Goal: Transaction & Acquisition: Download file/media

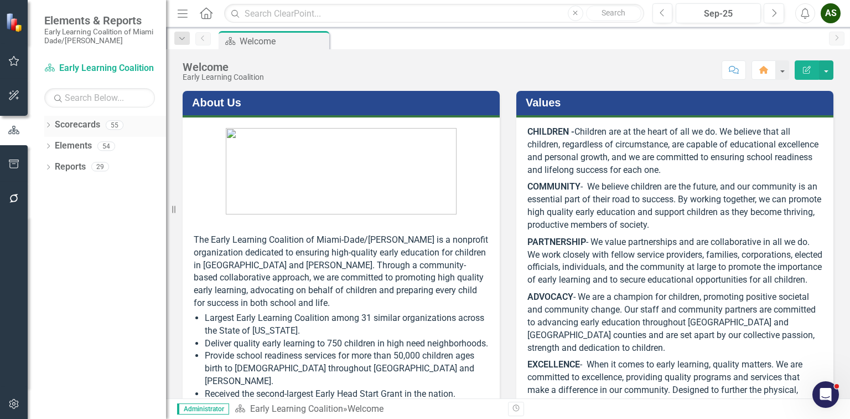
click at [48, 122] on div "Dropdown" at bounding box center [48, 126] width 8 height 9
click at [55, 144] on icon "Dropdown" at bounding box center [54, 145] width 8 height 7
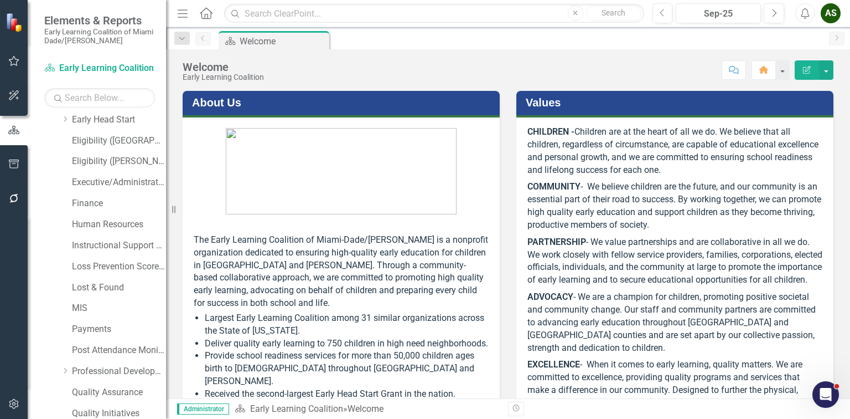
scroll to position [221, 0]
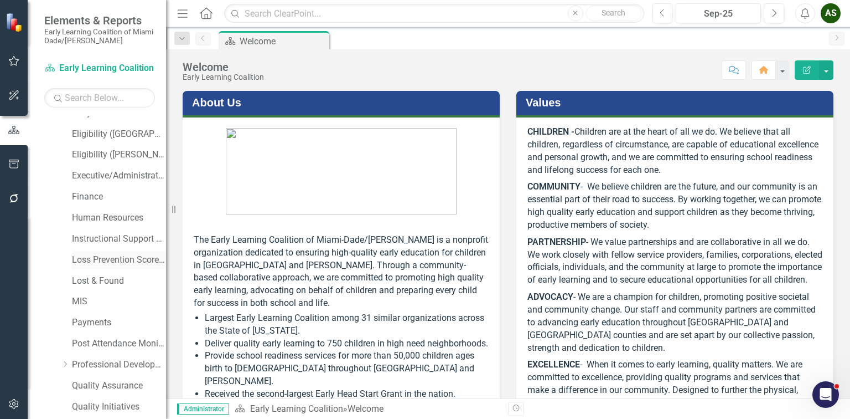
click at [99, 259] on link "Loss Prevention Scorecard" at bounding box center [119, 260] width 94 height 13
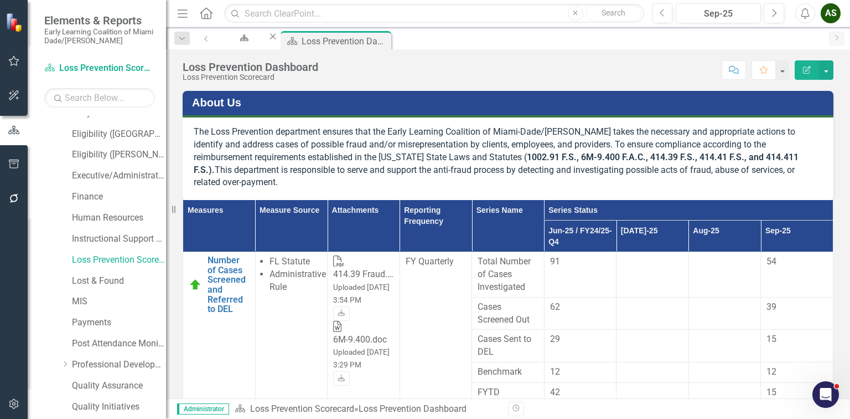
scroll to position [221, 0]
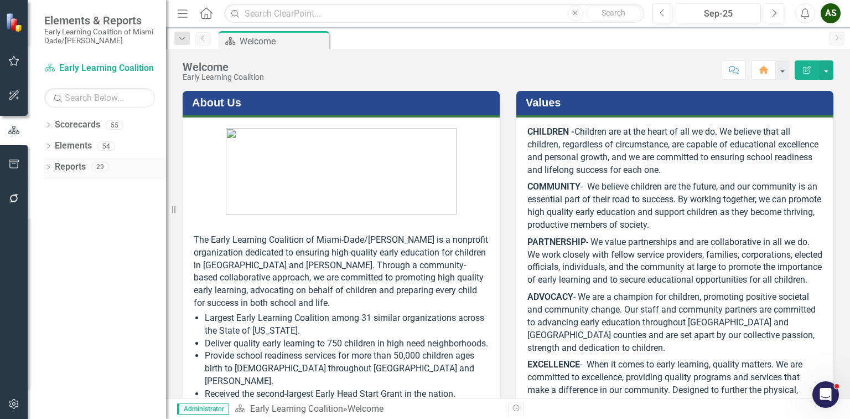
click at [49, 165] on icon "Dropdown" at bounding box center [48, 168] width 8 height 6
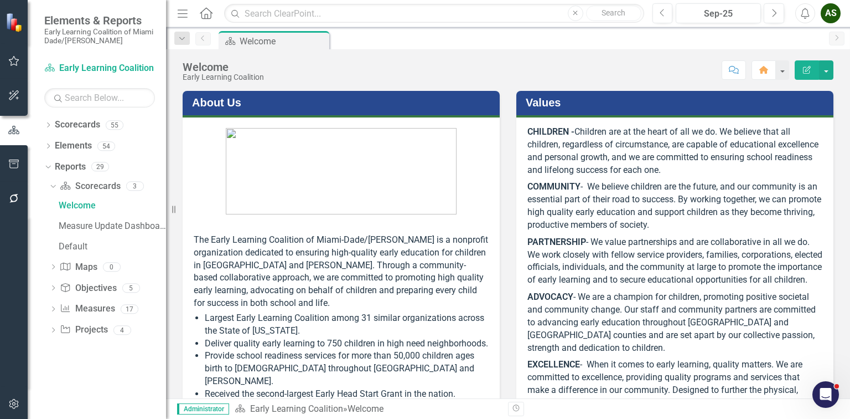
click at [49, 309] on div "Dropdown Scorecard Scorecards 3 Welcome Measure Update Dashboard Default Dropdo…" at bounding box center [105, 259] width 122 height 164
click at [53, 306] on div "Dropdown" at bounding box center [53, 310] width 8 height 9
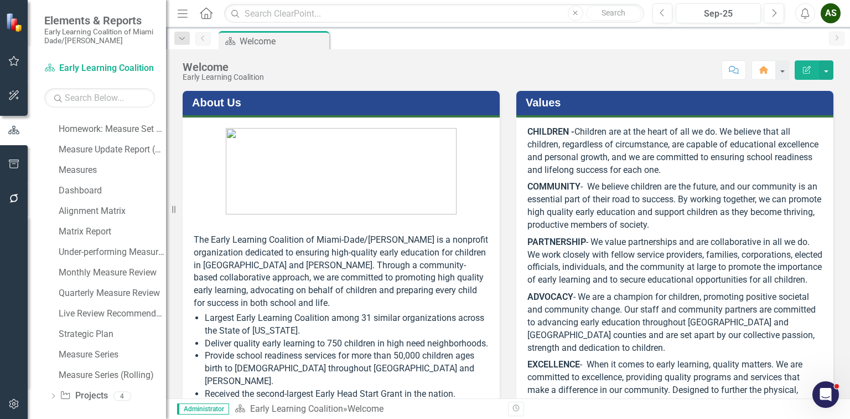
scroll to position [226, 0]
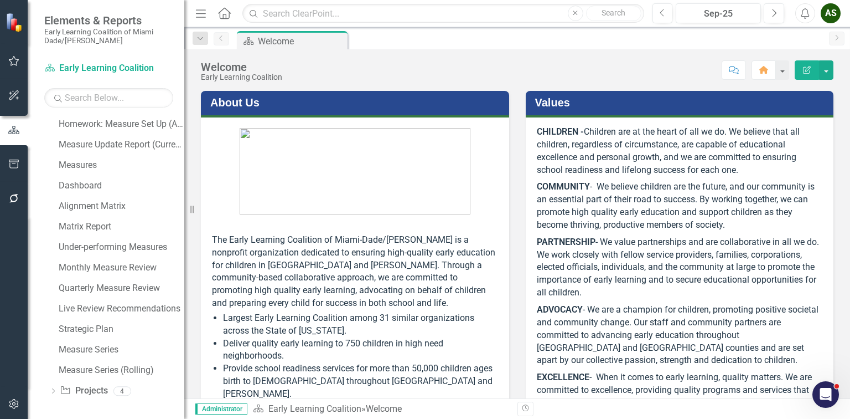
drag, startPoint x: 167, startPoint y: 190, endPoint x: 184, endPoint y: 184, distance: 18.4
click at [184, 184] on div "Resize" at bounding box center [188, 209] width 9 height 419
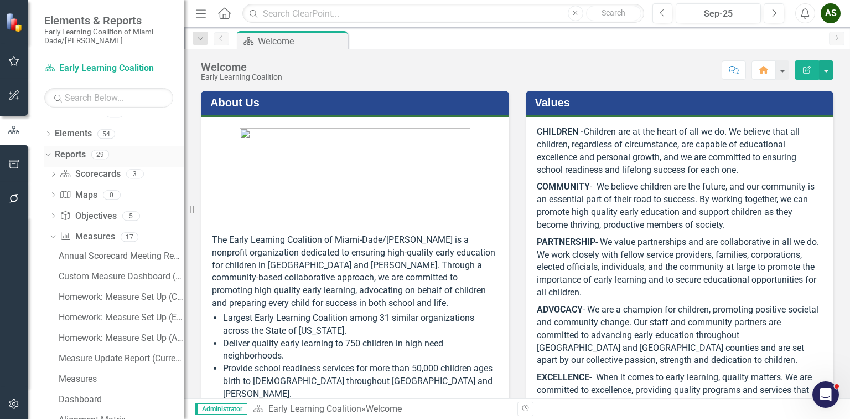
scroll to position [4, 0]
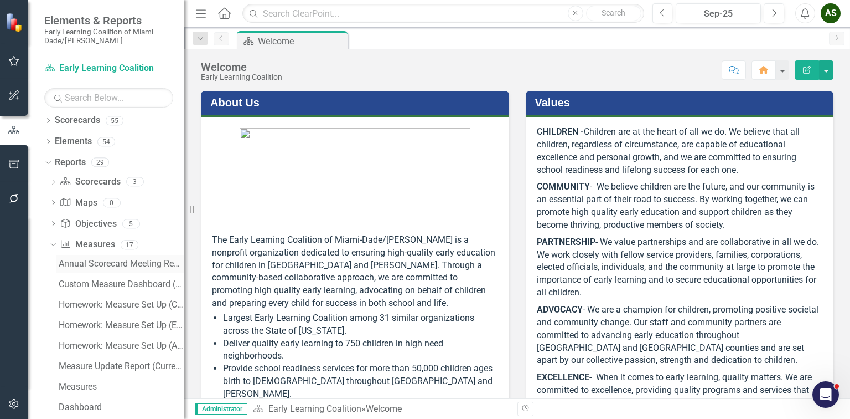
click at [102, 264] on div "Annual Scorecard Meeting Report" at bounding box center [122, 264] width 126 height 10
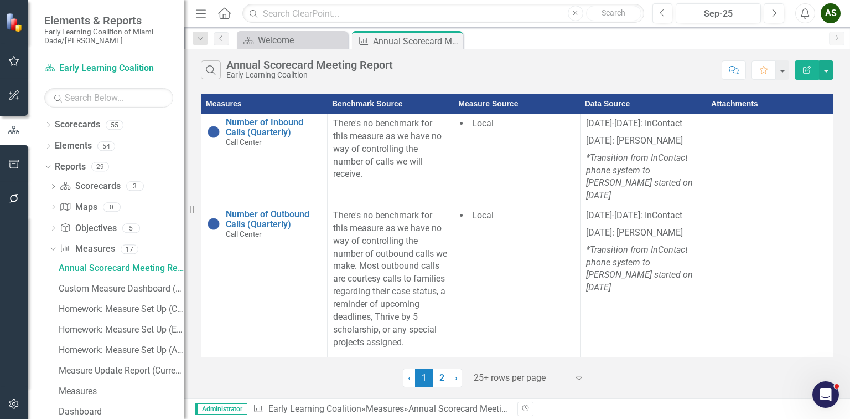
click at [814, 69] on button "Edit Report" at bounding box center [807, 69] width 24 height 19
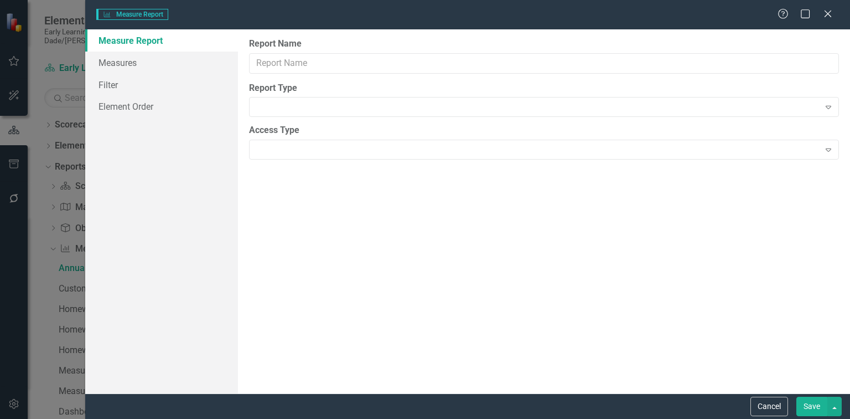
type input "Annual Scorecard Meeting Report"
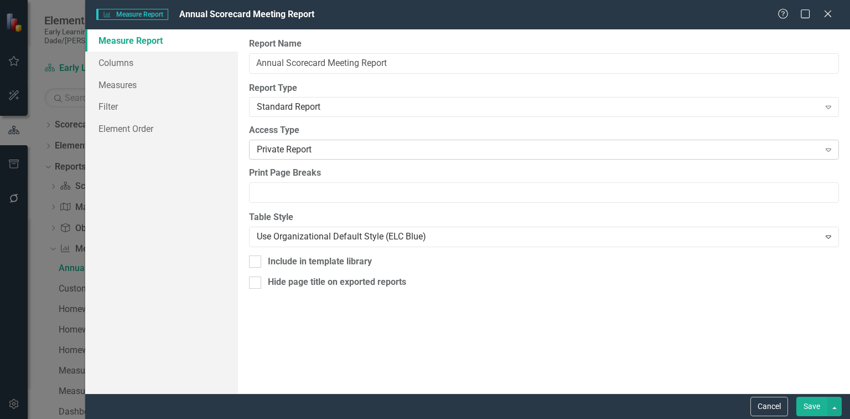
drag, startPoint x: 347, startPoint y: 133, endPoint x: 350, endPoint y: 149, distance: 16.3
click at [347, 137] on div "Access Type Private Report Expand" at bounding box center [544, 141] width 590 height 34
click at [350, 149] on div "Private Report" at bounding box center [538, 149] width 562 height 13
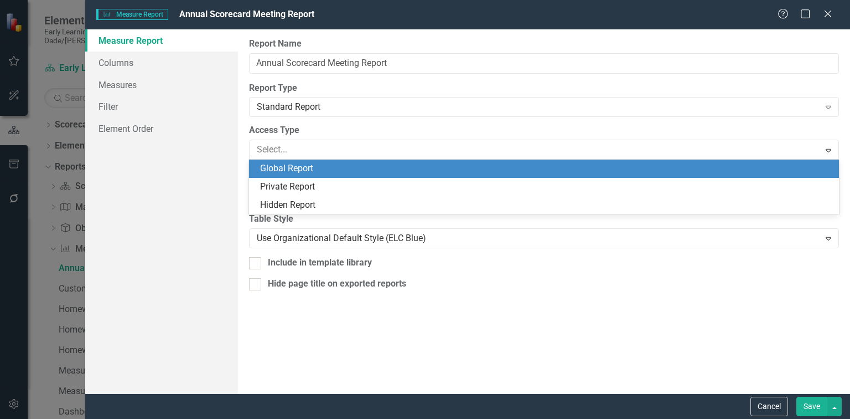
click at [303, 164] on div "Global Report" at bounding box center [546, 168] width 572 height 13
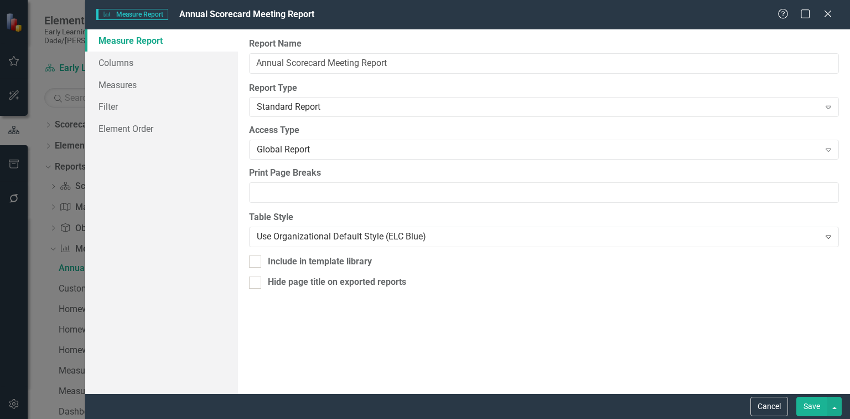
click at [815, 404] on button "Save" at bounding box center [812, 405] width 31 height 19
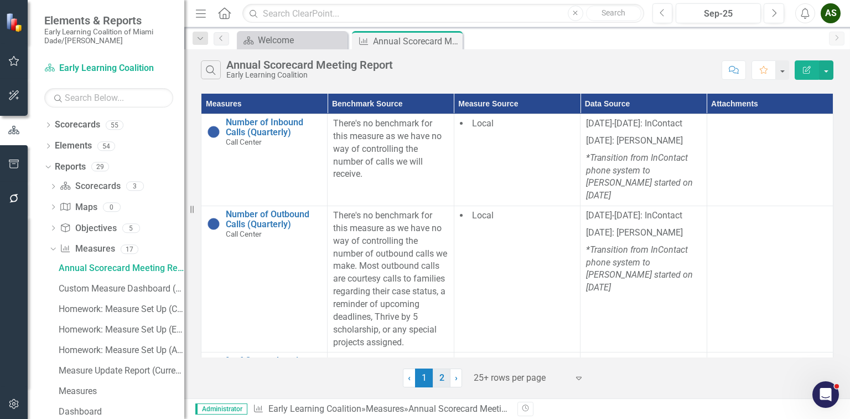
click at [440, 380] on link "2" at bounding box center [442, 377] width 18 height 19
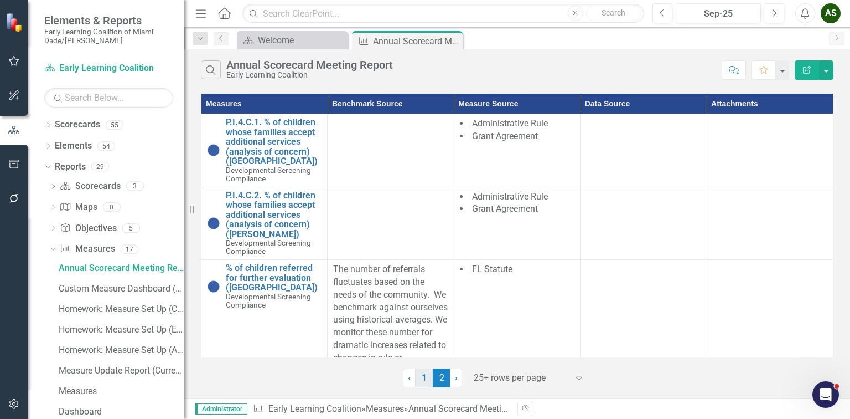
click at [420, 376] on link "1" at bounding box center [424, 377] width 18 height 19
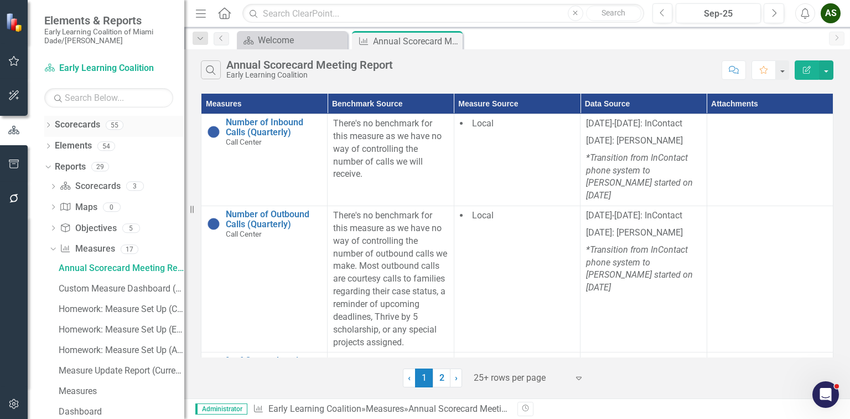
click at [49, 121] on div "Dropdown Scorecards 55" at bounding box center [114, 126] width 140 height 21
click at [49, 123] on icon "Dropdown" at bounding box center [48, 126] width 8 height 6
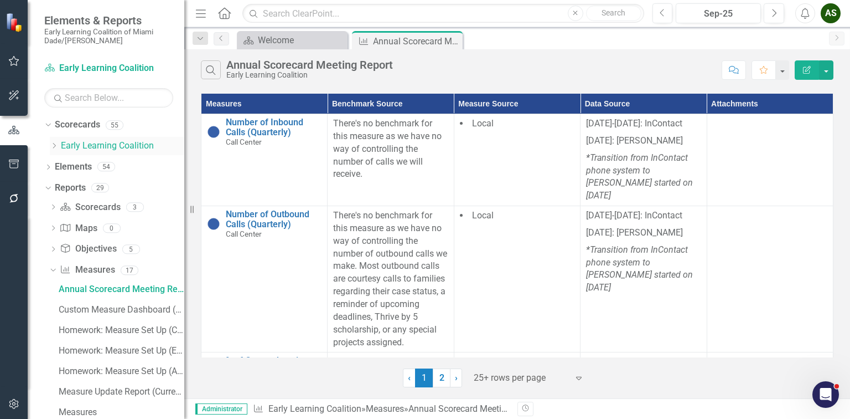
click at [54, 141] on div "Dropdown" at bounding box center [54, 145] width 8 height 9
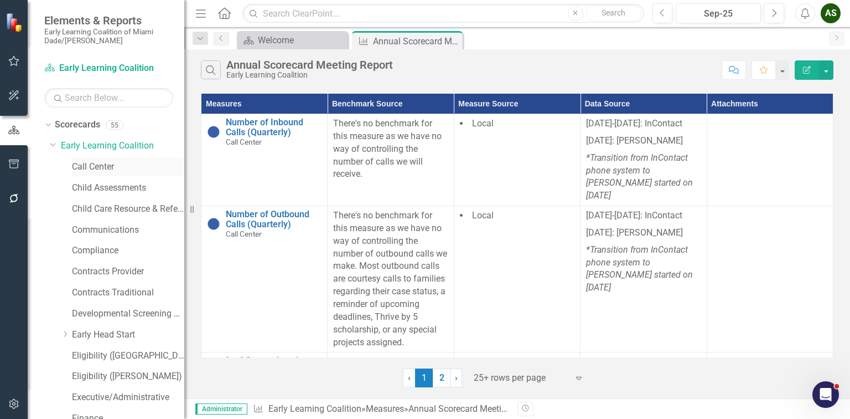
click at [98, 170] on link "Call Center" at bounding box center [128, 167] width 112 height 13
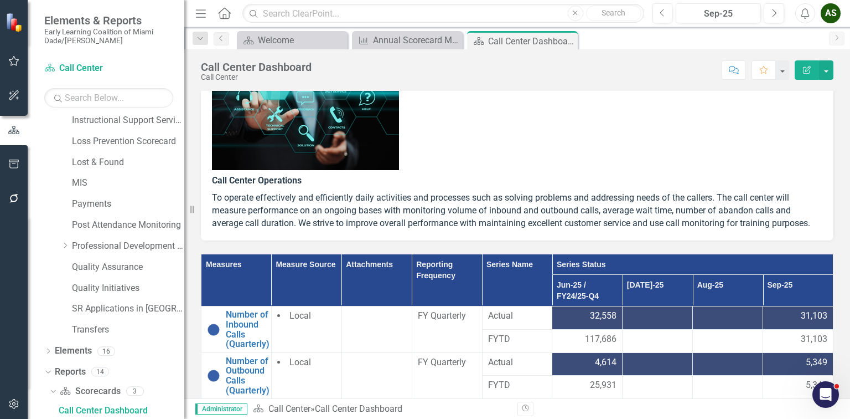
scroll to position [195, 0]
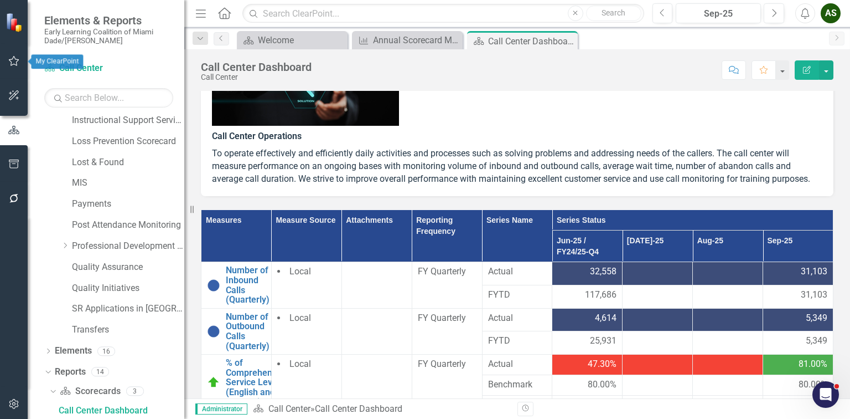
click at [17, 64] on icon "button" at bounding box center [14, 60] width 12 height 9
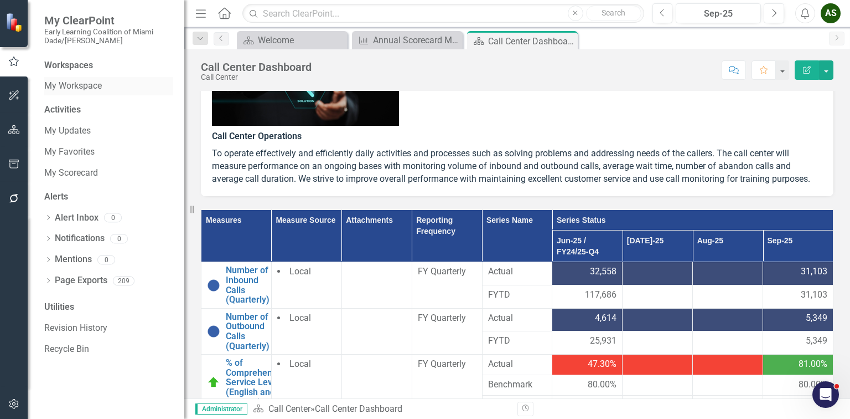
click at [91, 86] on link "My Workspace" at bounding box center [108, 86] width 129 height 13
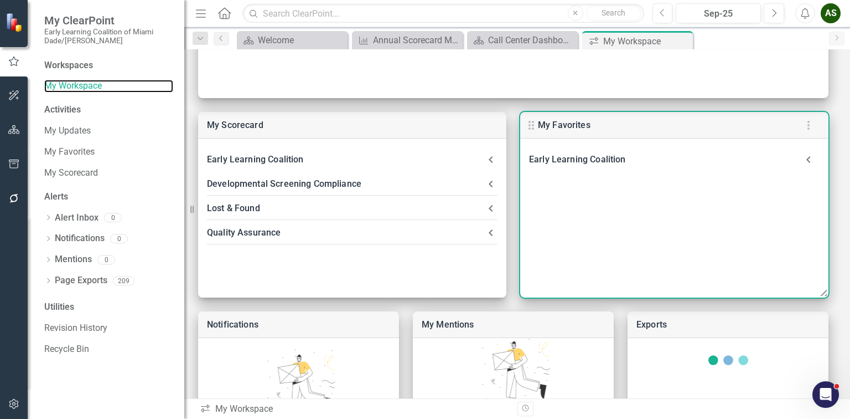
scroll to position [266, 0]
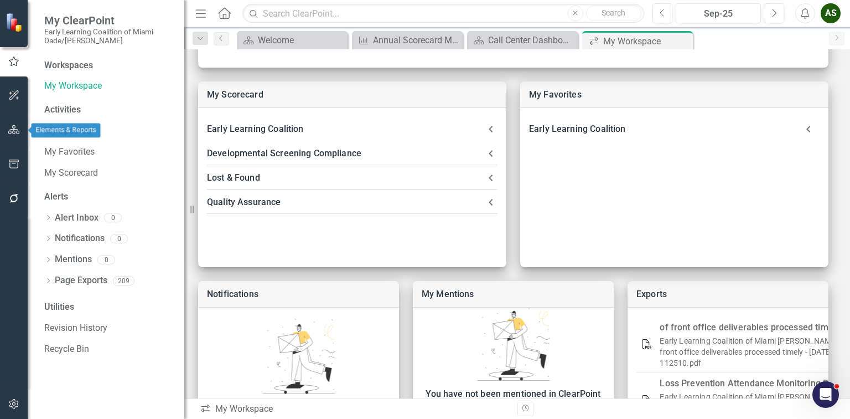
click at [17, 131] on icon "button" at bounding box center [14, 129] width 12 height 9
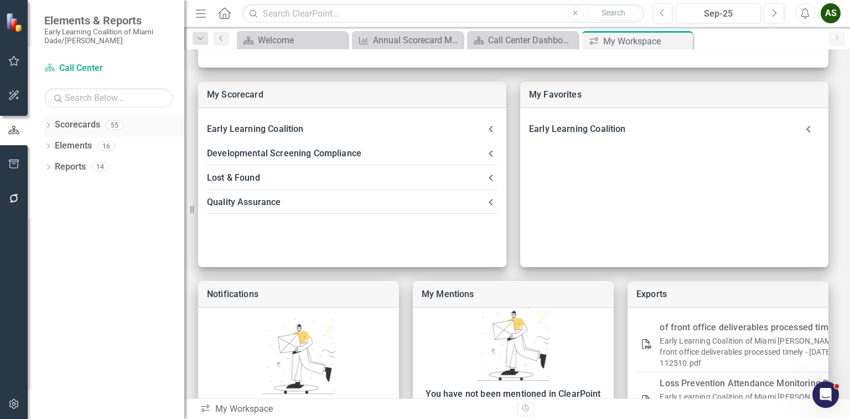
click at [47, 122] on div "Dropdown" at bounding box center [48, 126] width 8 height 9
click at [55, 141] on div "Dropdown" at bounding box center [54, 145] width 8 height 9
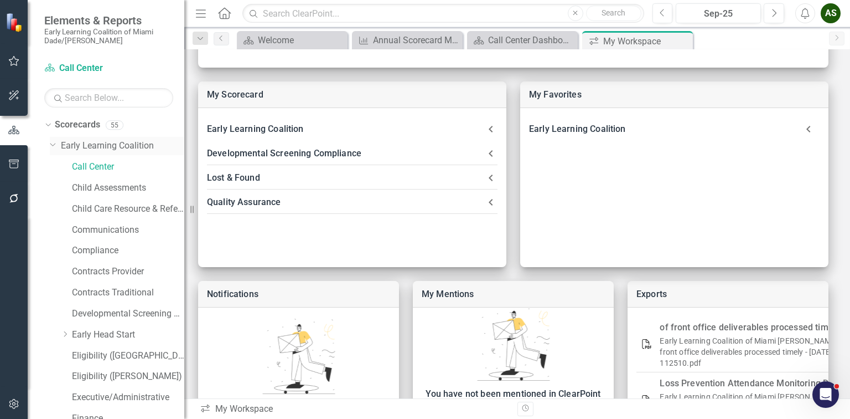
click at [79, 142] on link "Early Learning Coalition" at bounding box center [122, 146] width 123 height 13
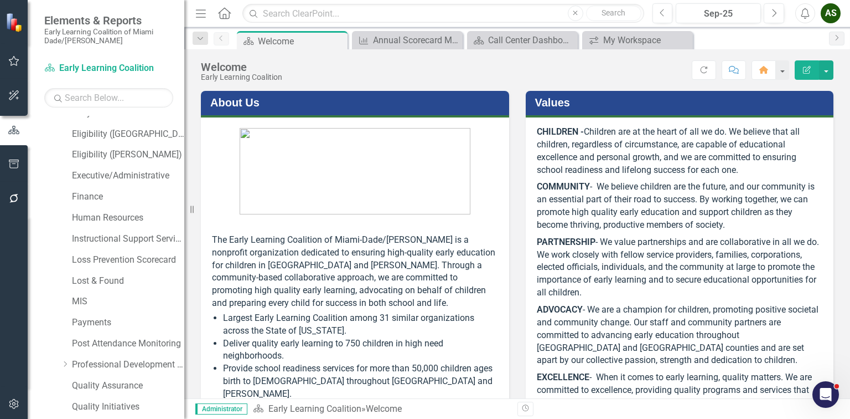
scroll to position [304, 0]
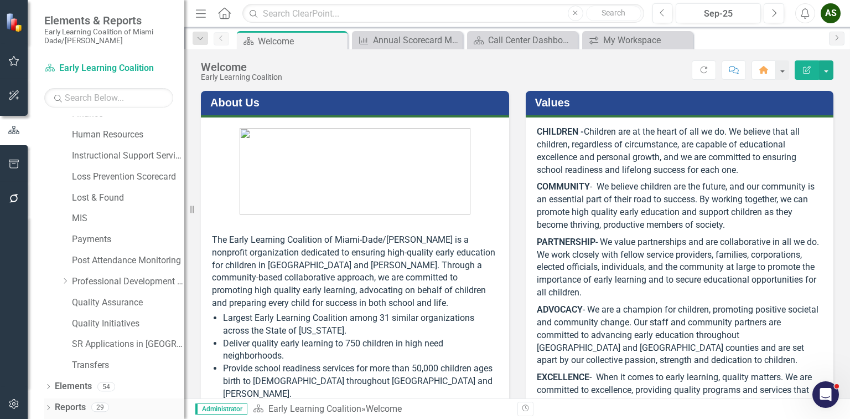
click at [50, 404] on div "Dropdown" at bounding box center [48, 408] width 8 height 9
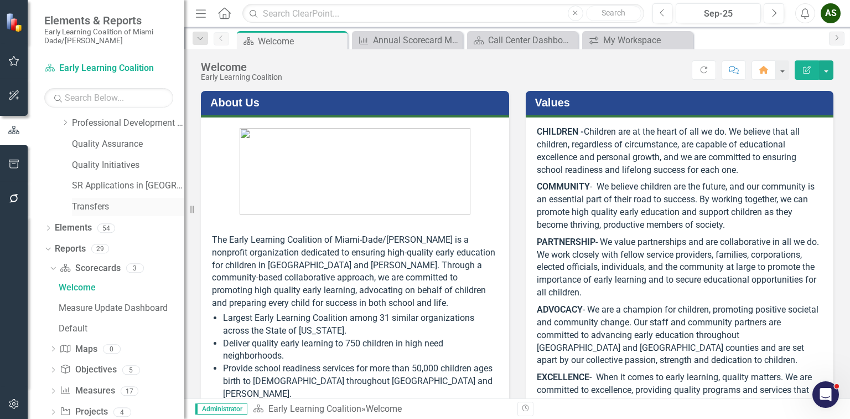
scroll to position [484, 0]
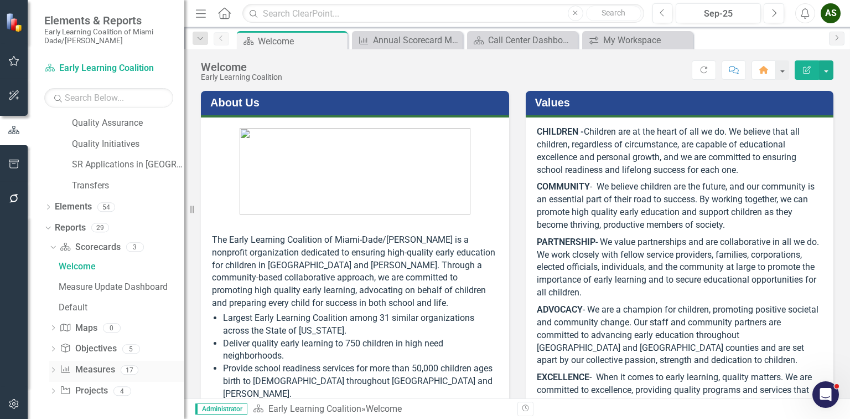
click at [52, 368] on icon "Dropdown" at bounding box center [53, 371] width 8 height 6
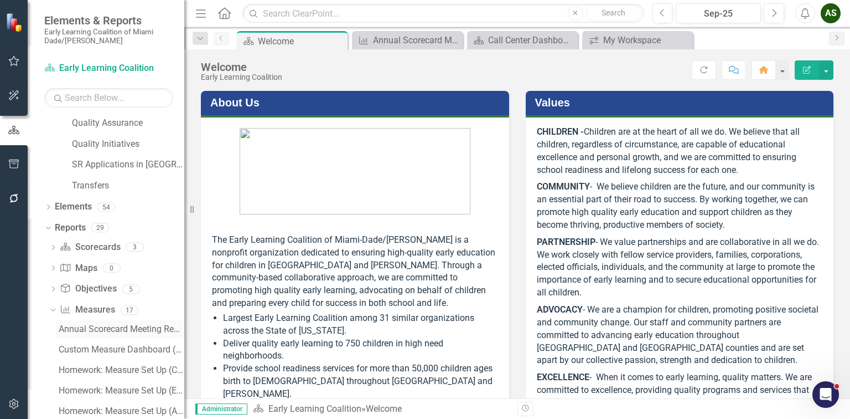
click at [86, 328] on div "Annual Scorecard Meeting Report" at bounding box center [122, 329] width 126 height 10
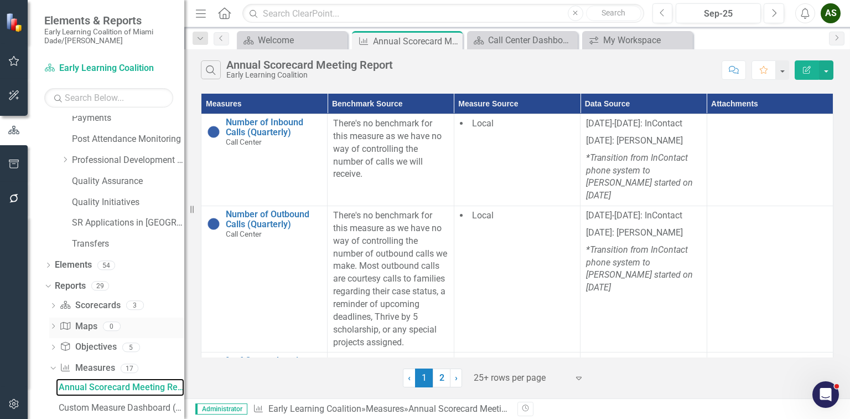
scroll to position [403, 0]
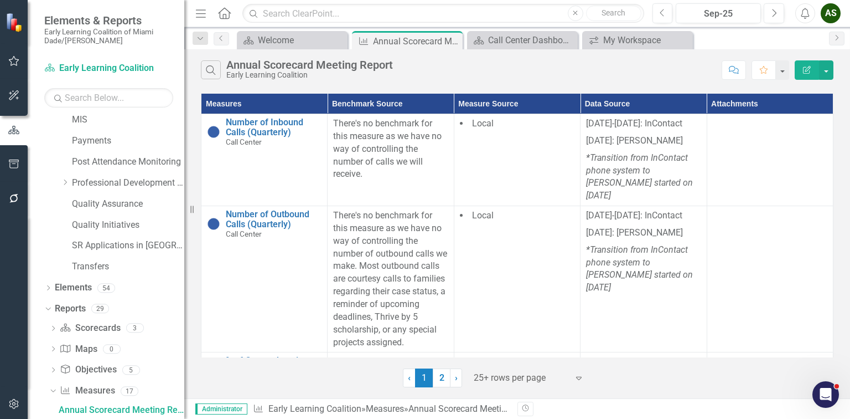
click at [810, 64] on button "Edit Report" at bounding box center [807, 69] width 24 height 19
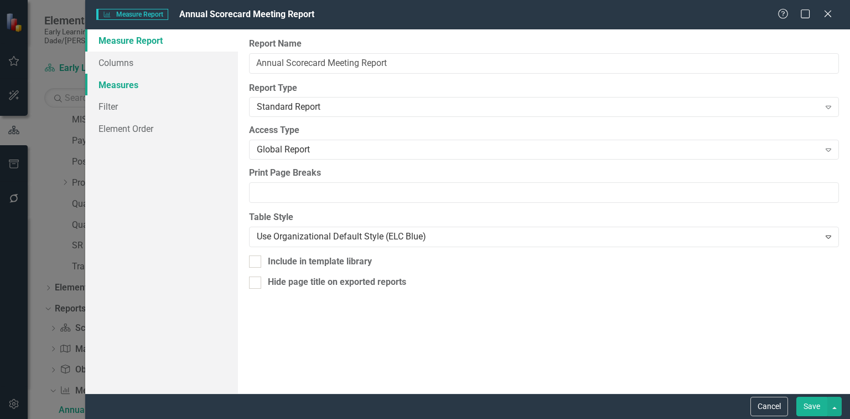
click at [109, 81] on link "Measures" at bounding box center [161, 85] width 153 height 22
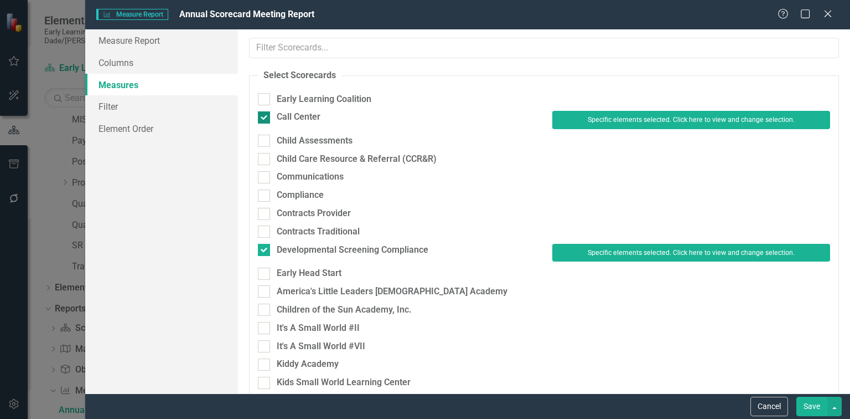
click at [267, 120] on div at bounding box center [264, 117] width 12 height 12
click at [265, 118] on input "Call Center" at bounding box center [261, 114] width 7 height 7
checkbox input "false"
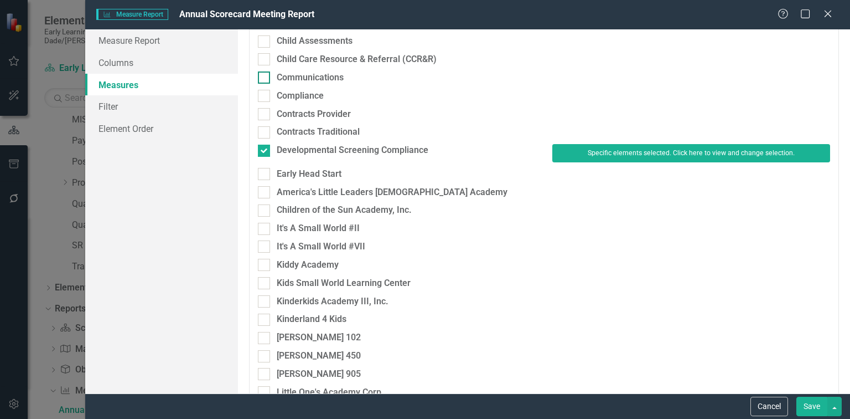
scroll to position [133, 0]
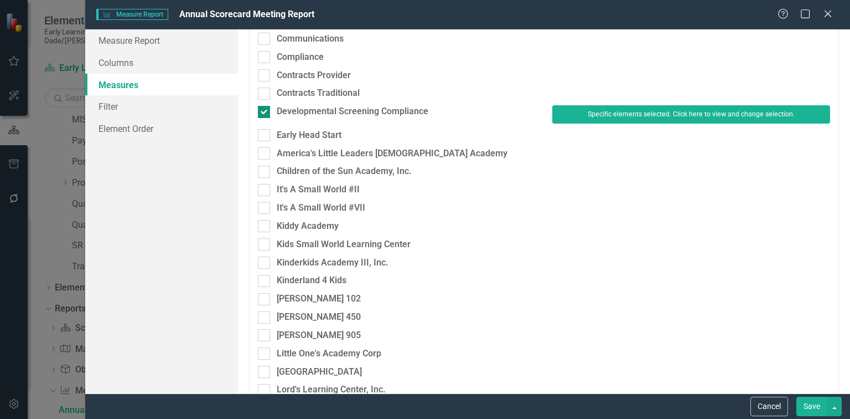
click at [259, 111] on input "Developmental Screening Compliance" at bounding box center [261, 109] width 7 height 7
checkbox input "false"
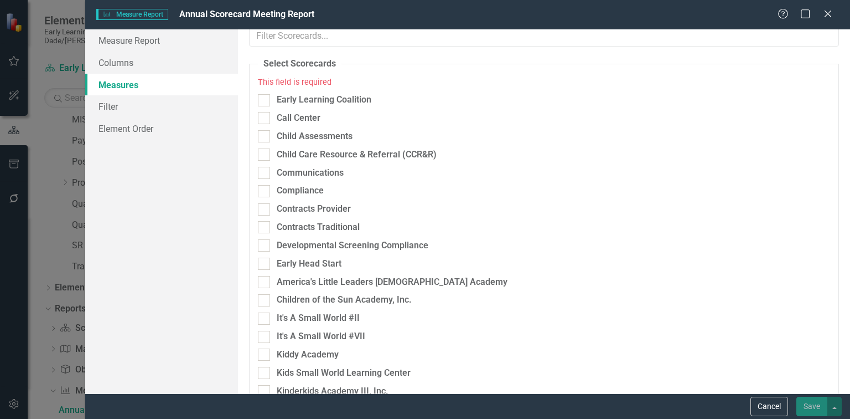
scroll to position [0, 0]
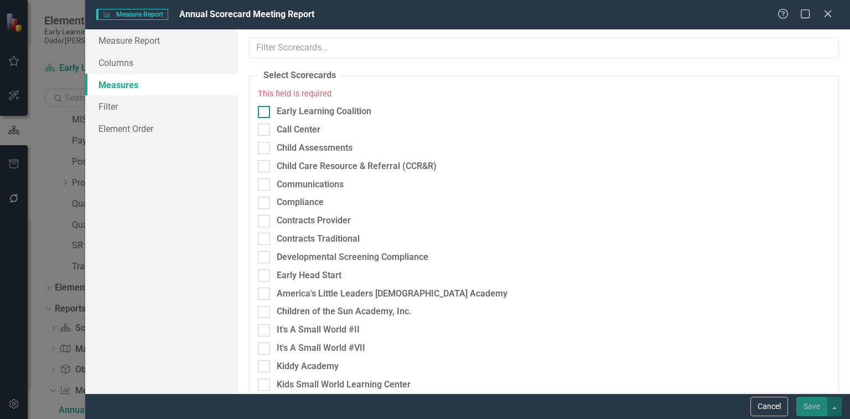
click at [262, 109] on input "Early Learning Coalition" at bounding box center [261, 109] width 7 height 7
checkbox input "true"
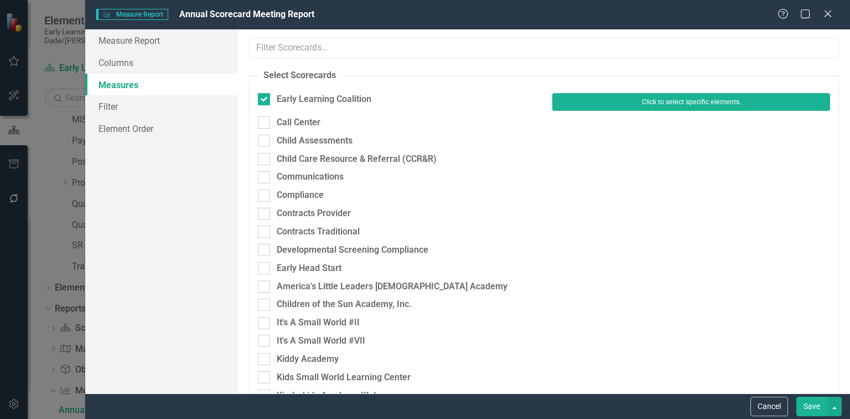
click at [673, 99] on button "Click to select specific elements." at bounding box center [692, 102] width 278 height 18
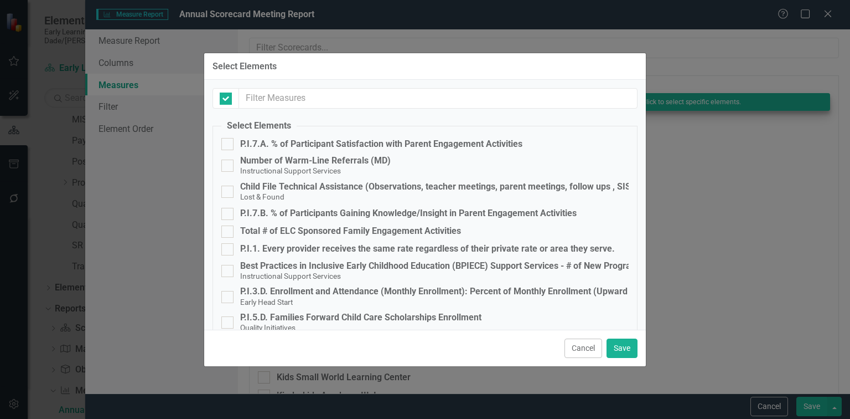
checkbox input "false"
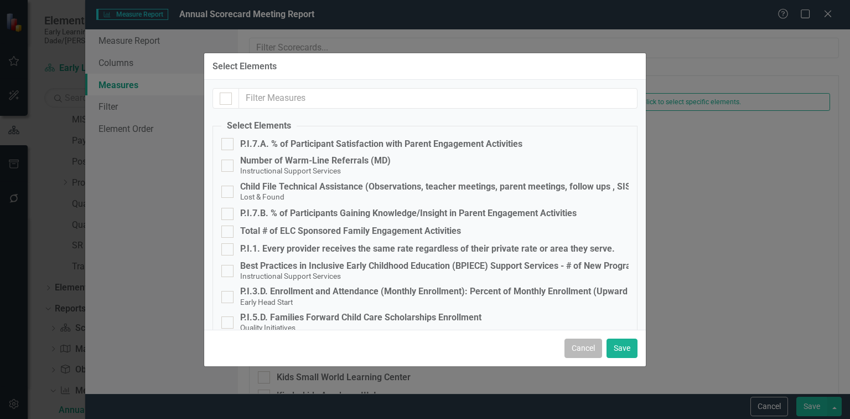
click at [587, 348] on button "Cancel" at bounding box center [584, 347] width 38 height 19
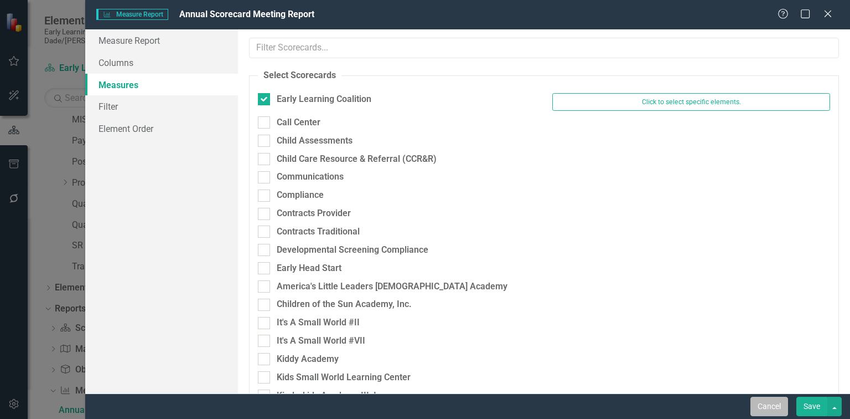
click at [769, 401] on button "Cancel" at bounding box center [770, 405] width 38 height 19
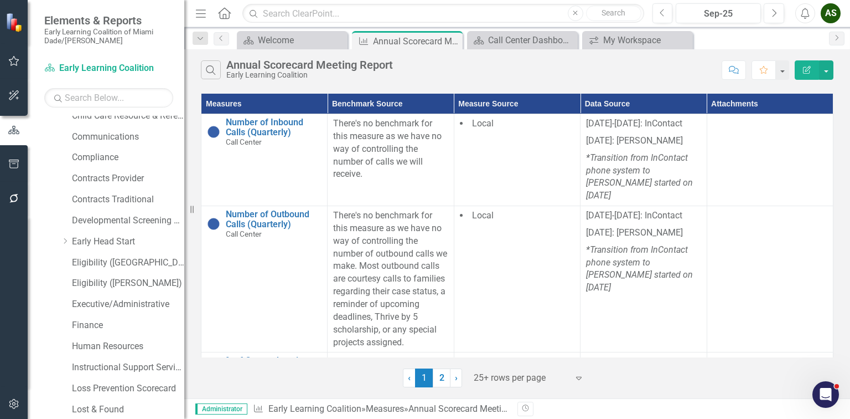
scroll to position [93, 0]
click at [95, 221] on link "Developmental Screening Compliance" at bounding box center [128, 220] width 112 height 13
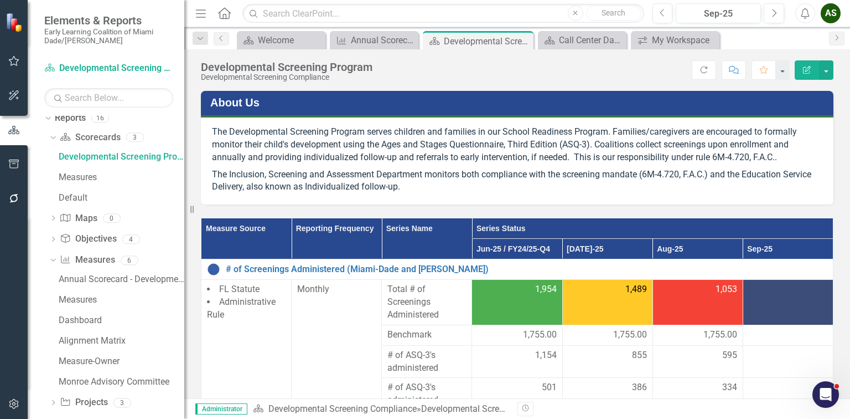
scroll to position [605, 0]
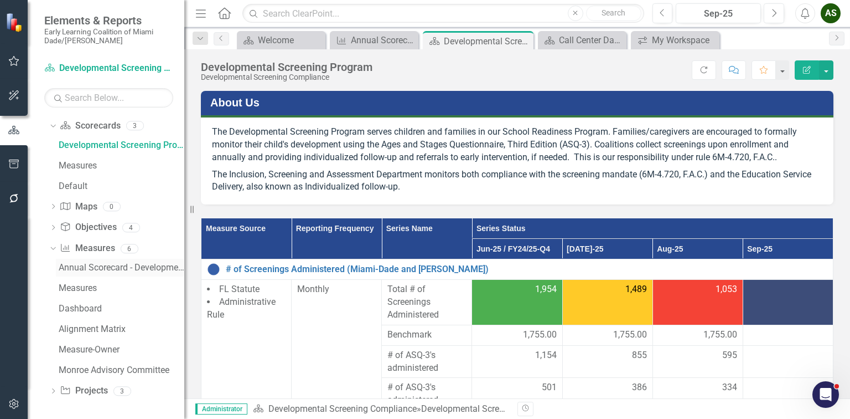
click at [113, 264] on div "Annual Scorecard - Developmental Screening" at bounding box center [122, 267] width 126 height 10
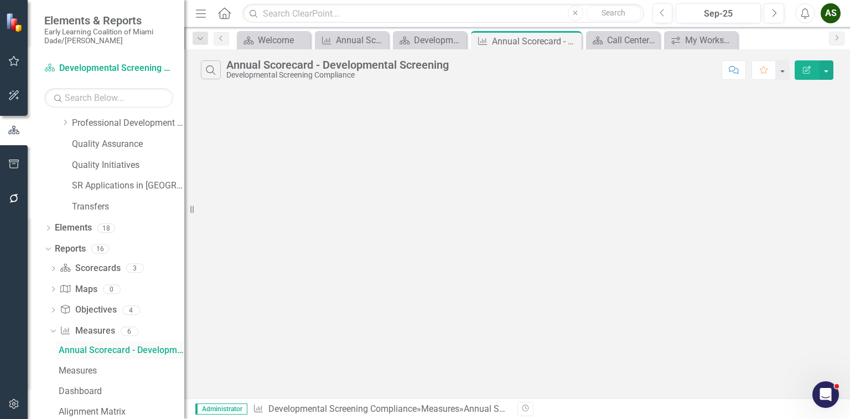
scroll to position [403, 0]
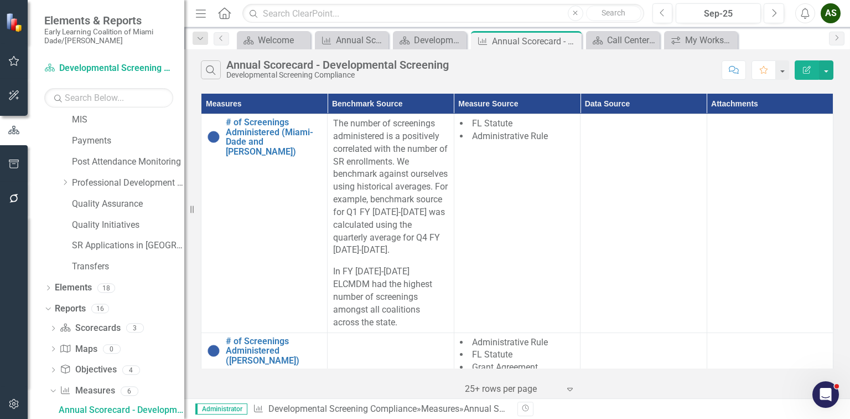
click at [807, 67] on icon "Edit Report" at bounding box center [807, 70] width 10 height 8
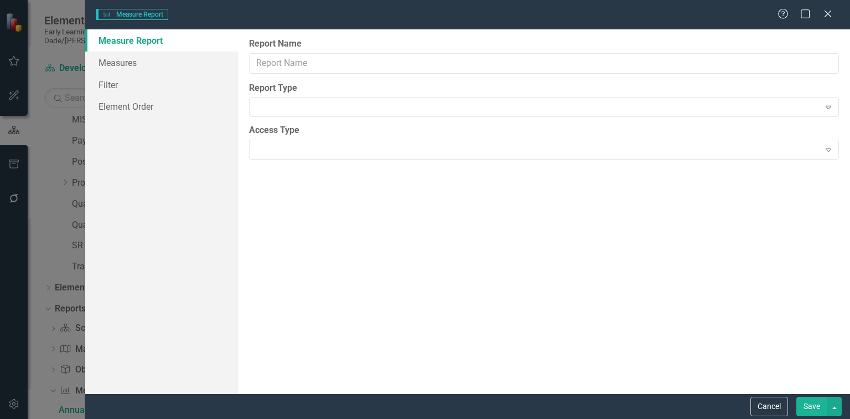
type input "Annual Scorecard - Developmental Screening"
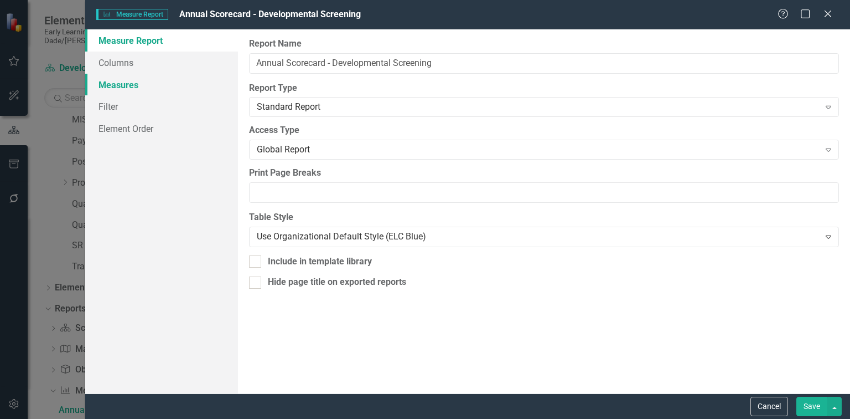
click at [114, 82] on link "Measures" at bounding box center [161, 85] width 153 height 22
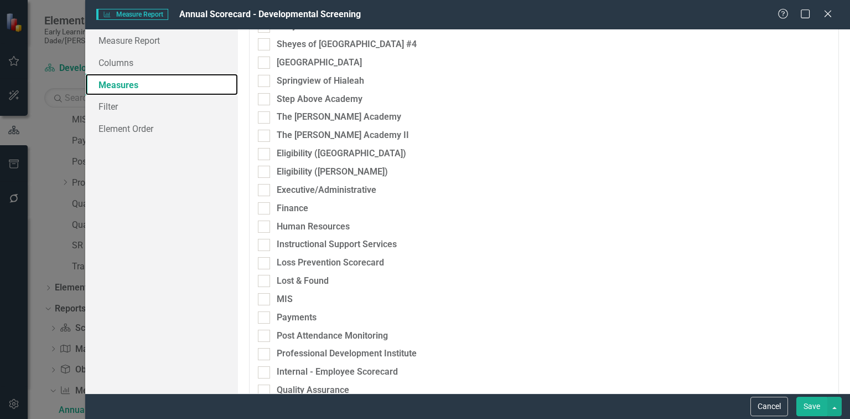
scroll to position [713, 0]
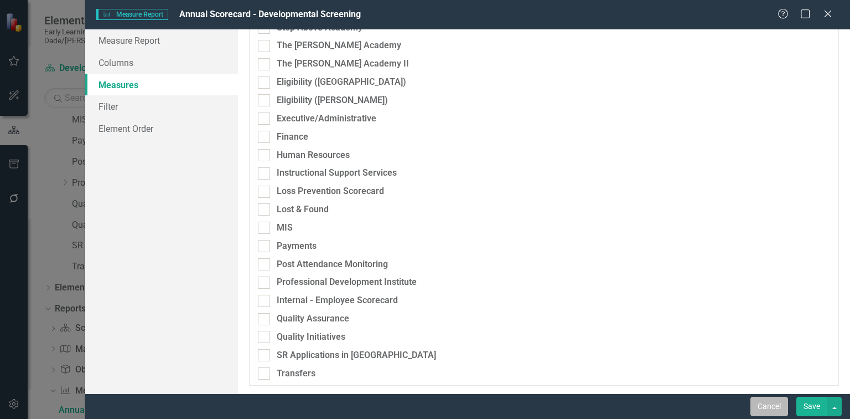
click at [759, 401] on button "Cancel" at bounding box center [770, 405] width 38 height 19
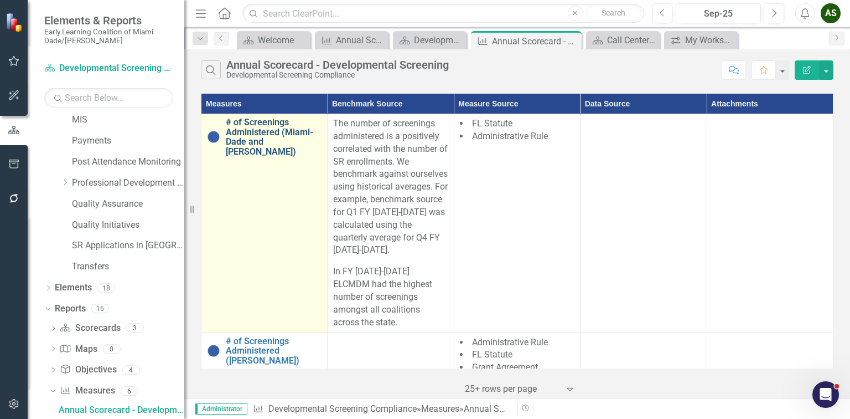
click at [260, 129] on link "# of Screenings Administered (Miami-Dade and [PERSON_NAME])" at bounding box center [274, 136] width 96 height 39
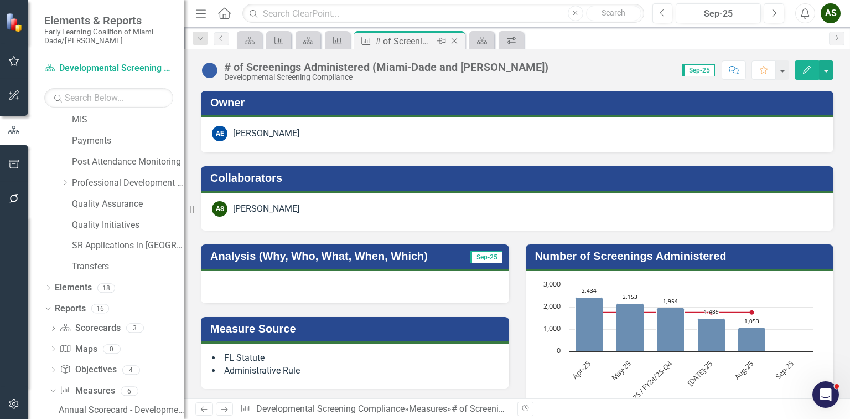
click at [456, 38] on icon "Close" at bounding box center [454, 41] width 11 height 9
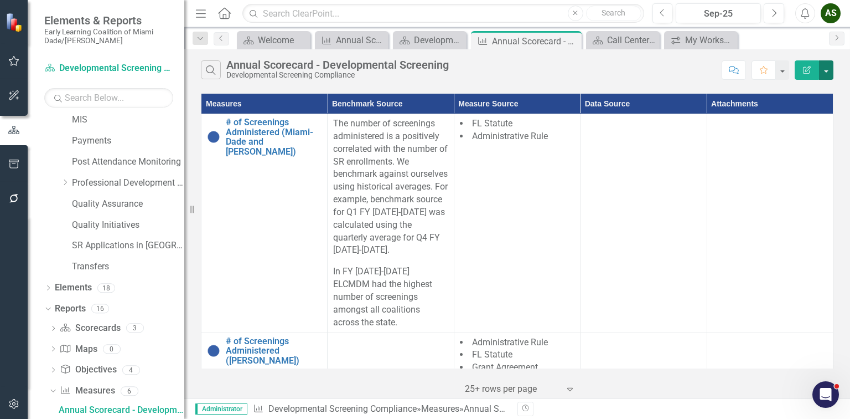
click at [823, 68] on button "button" at bounding box center [826, 69] width 14 height 19
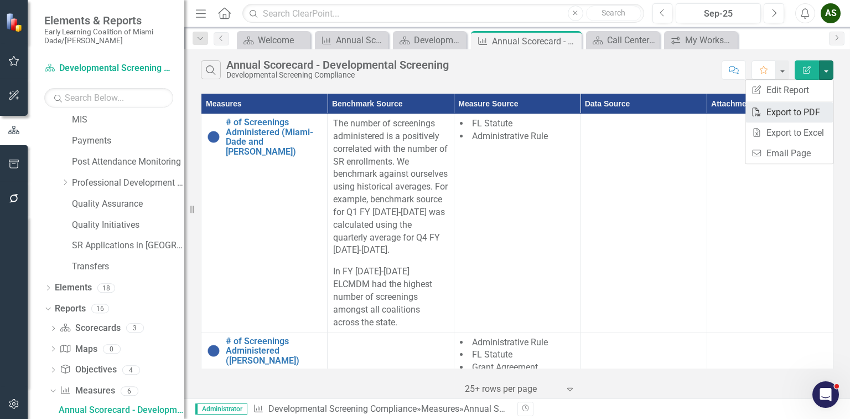
click at [789, 113] on link "PDF Export to PDF" at bounding box center [789, 112] width 87 height 20
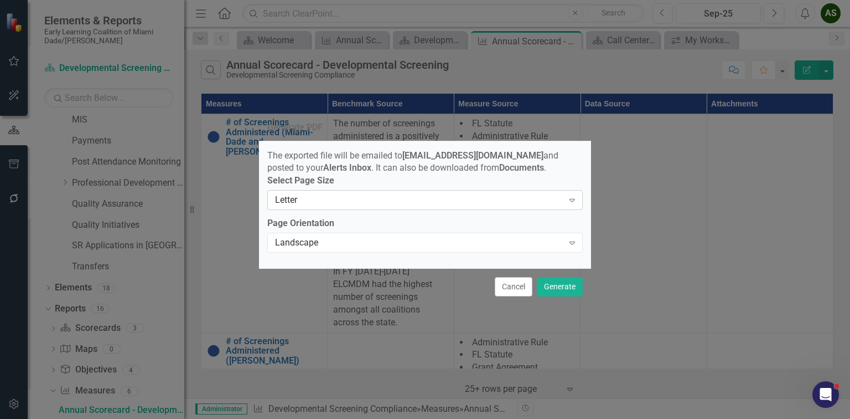
click at [497, 210] on div "Letter Expand" at bounding box center [425, 200] width 316 height 20
click at [321, 242] on div "Landscape" at bounding box center [419, 242] width 288 height 13
click at [562, 283] on button "Generate" at bounding box center [560, 286] width 46 height 19
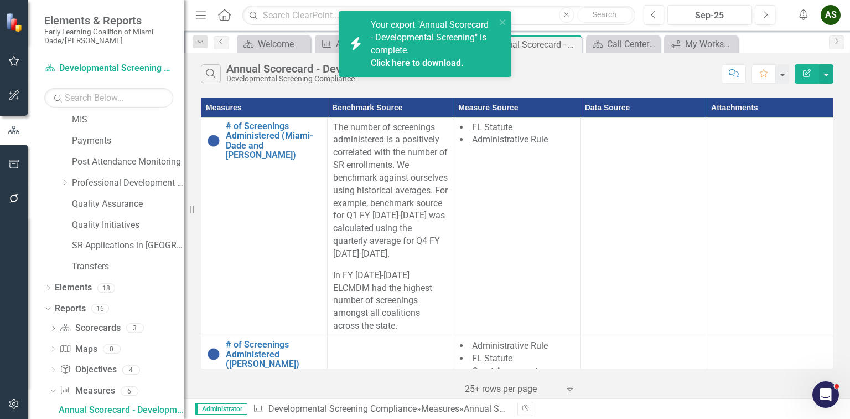
click at [434, 54] on div "Your export "Annual Scorecard - Developmental Screening" is complete. Click her…" at bounding box center [433, 44] width 125 height 50
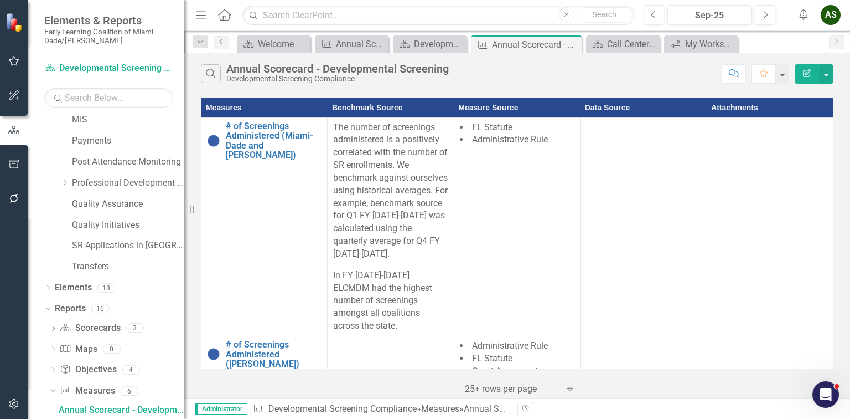
click at [803, 16] on icon "button" at bounding box center [804, 14] width 8 height 11
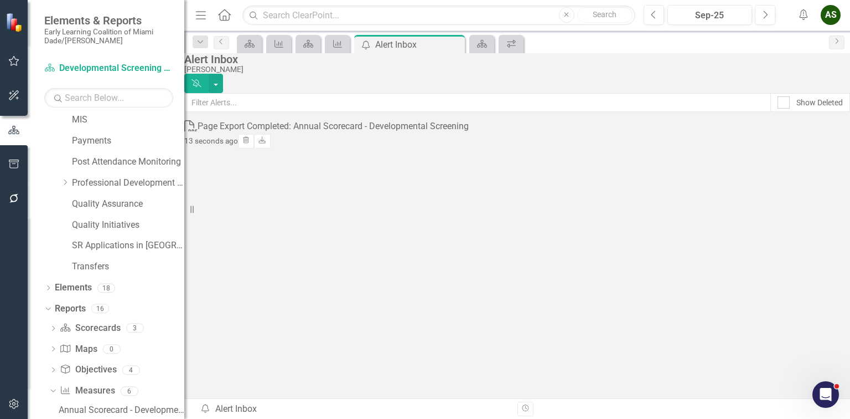
click at [426, 133] on div "Page Export Completed: Annual Scorecard - Developmental Screening" at bounding box center [333, 126] width 271 height 13
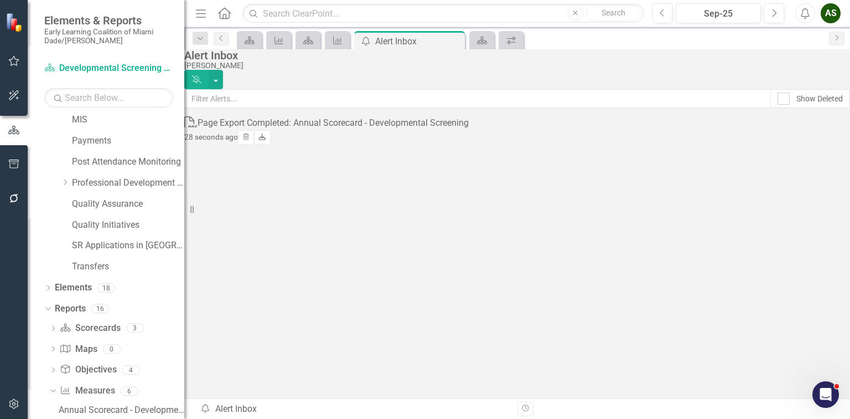
click at [266, 140] on icon at bounding box center [262, 136] width 7 height 7
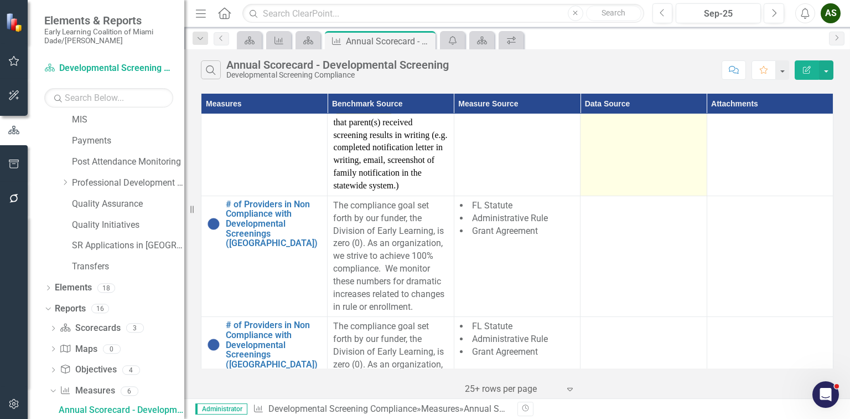
scroll to position [841, 0]
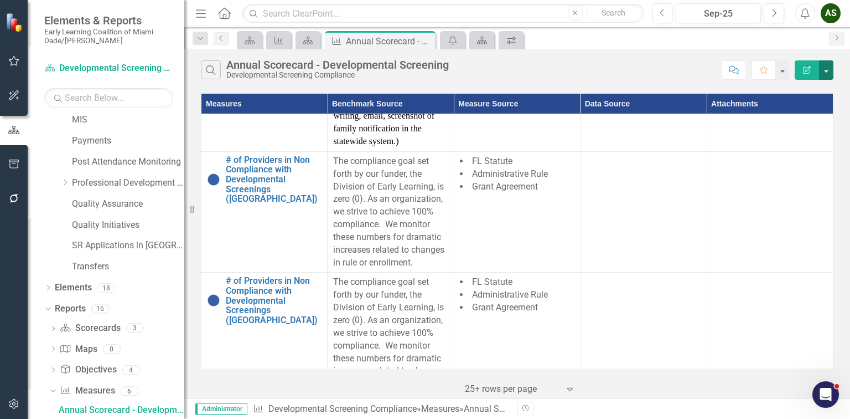
click at [825, 68] on button "button" at bounding box center [826, 69] width 14 height 19
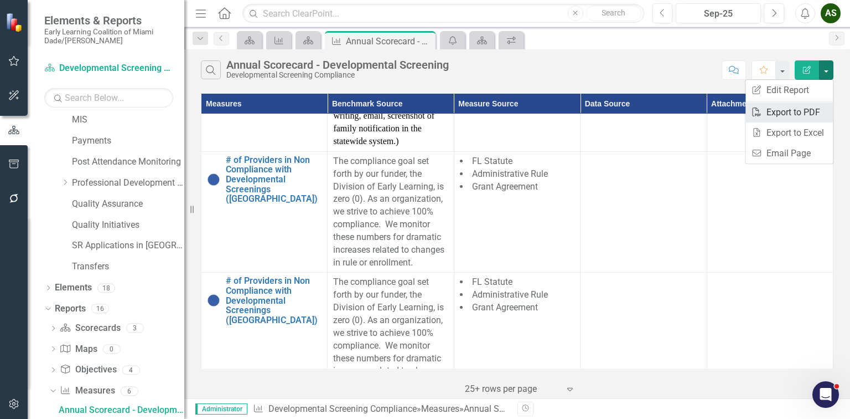
click at [778, 111] on link "PDF Export to PDF" at bounding box center [789, 112] width 87 height 20
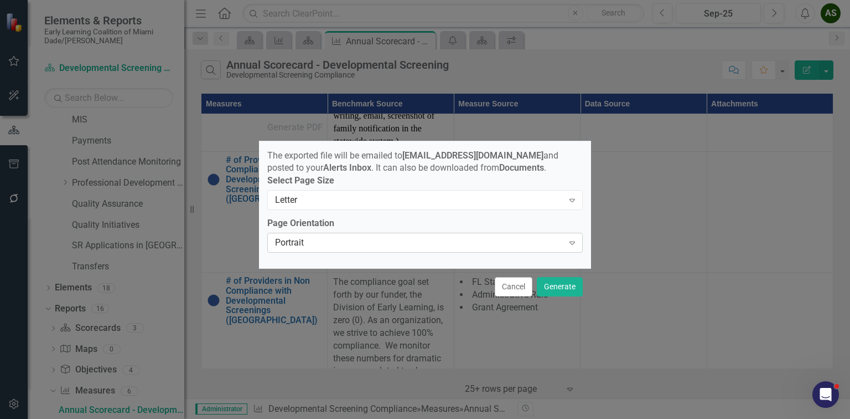
click at [352, 249] on div "Portrait" at bounding box center [419, 242] width 288 height 13
click at [565, 287] on button "Generate" at bounding box center [560, 286] width 46 height 19
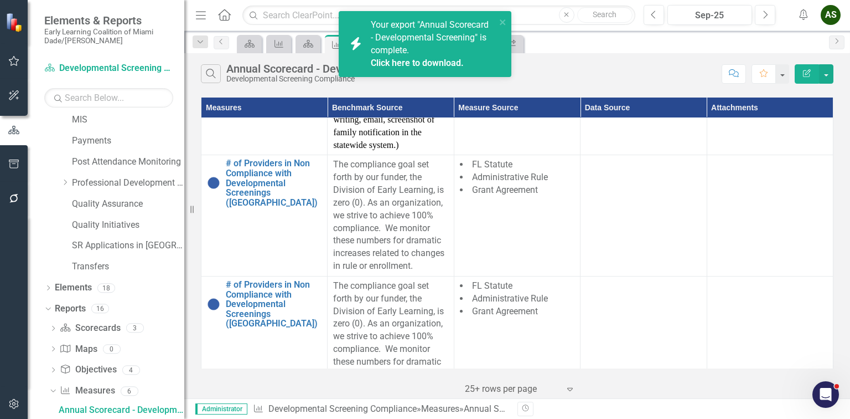
click at [420, 60] on link "Click here to download." at bounding box center [417, 63] width 93 height 11
